Goal: Task Accomplishment & Management: Manage account settings

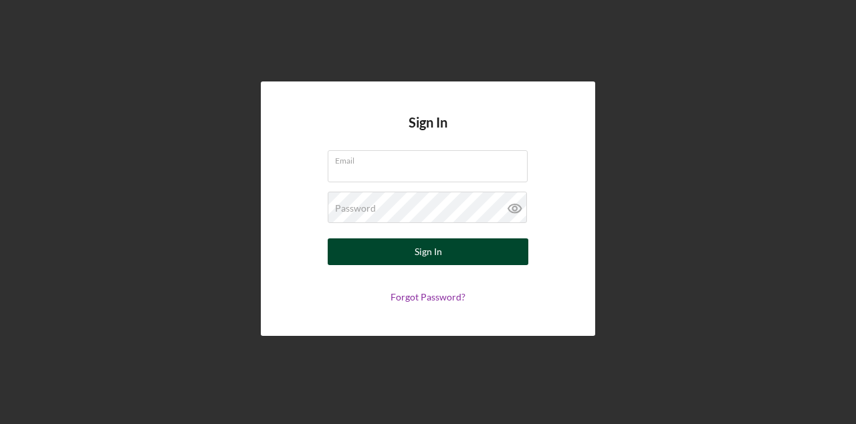
type input "[EMAIL_ADDRESS][DOMAIN_NAME]"
click at [432, 248] on div "Sign In" at bounding box center [427, 252] width 27 height 27
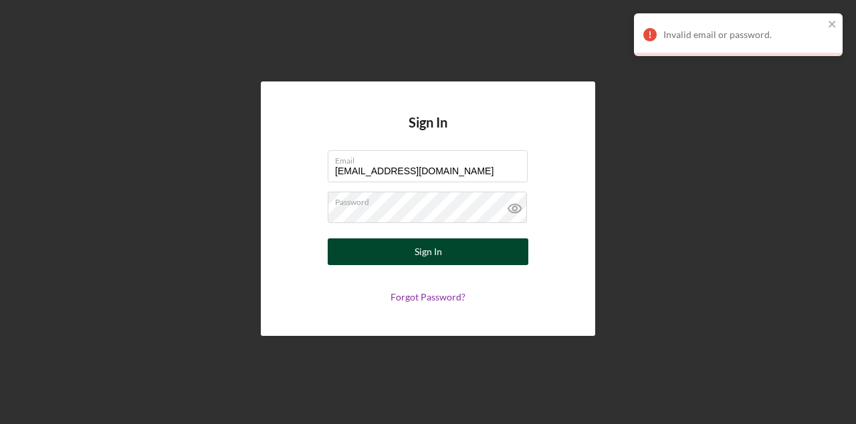
click at [432, 248] on div "Sign In" at bounding box center [427, 252] width 27 height 27
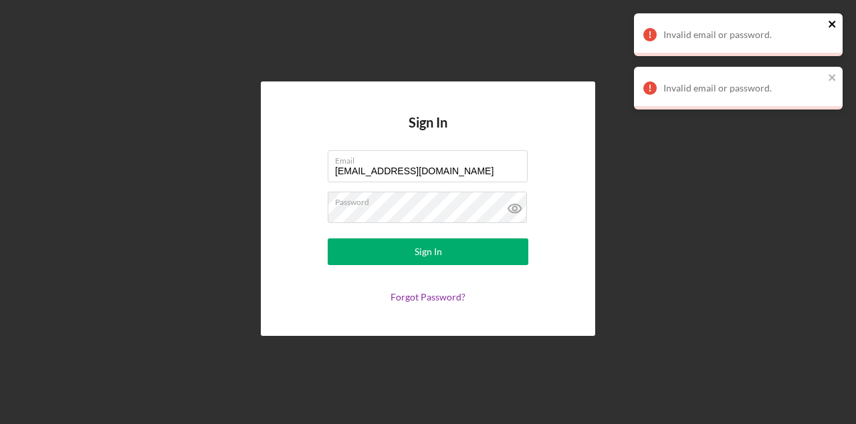
click at [830, 20] on icon "close" at bounding box center [832, 24] width 9 height 11
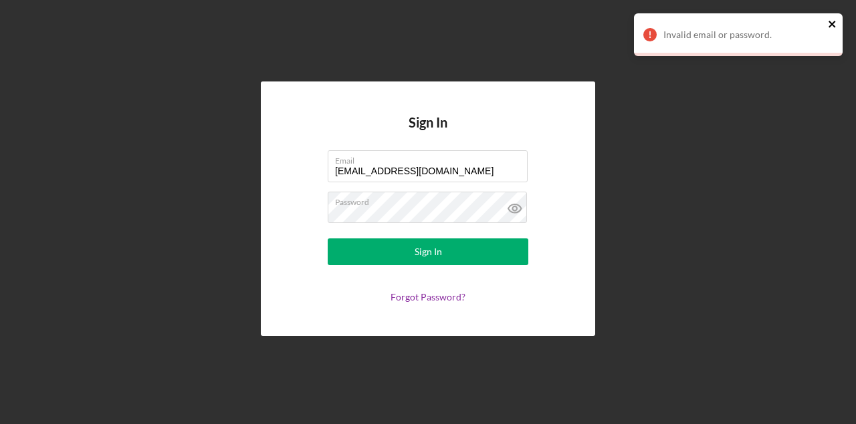
click at [830, 19] on icon "close" at bounding box center [832, 24] width 9 height 11
